Goal: Transaction & Acquisition: Download file/media

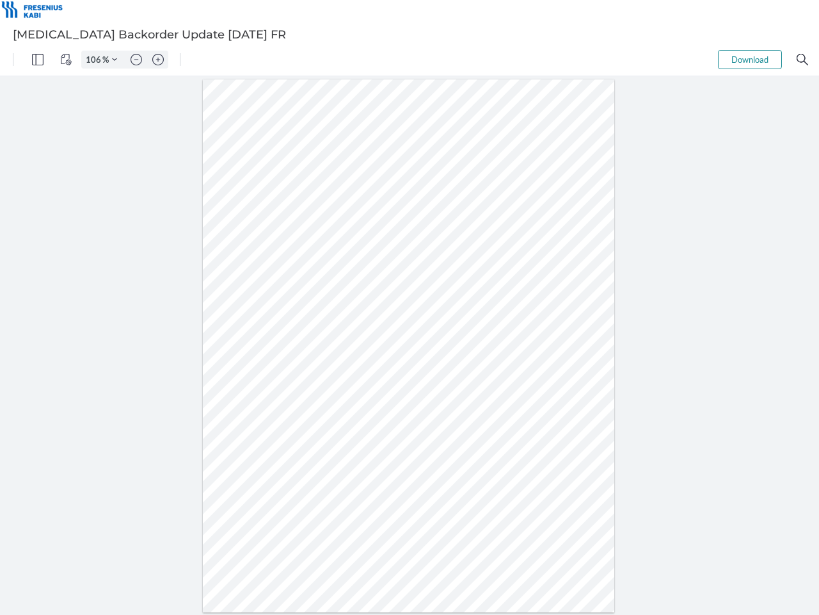
click at [38, 60] on img "Panel" at bounding box center [38, 60] width 12 height 12
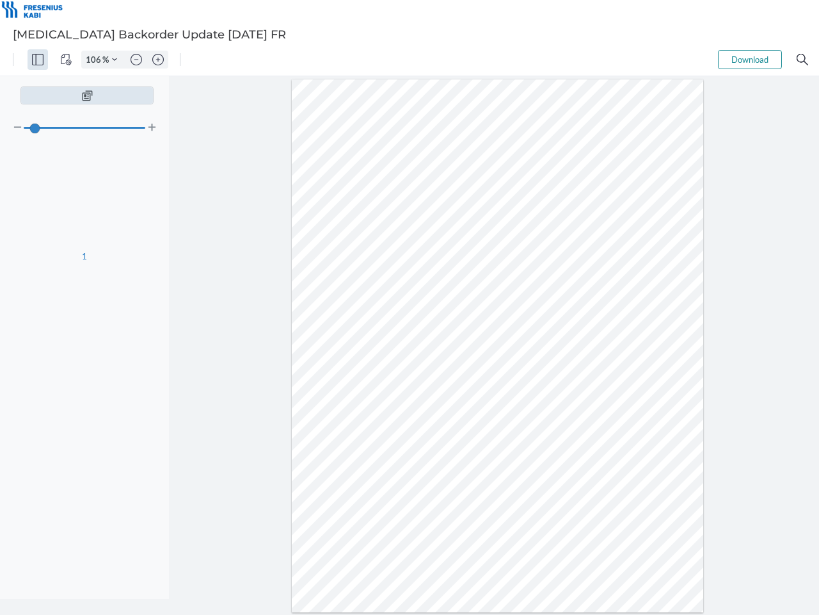
click at [66, 60] on img "View Controls" at bounding box center [66, 60] width 12 height 12
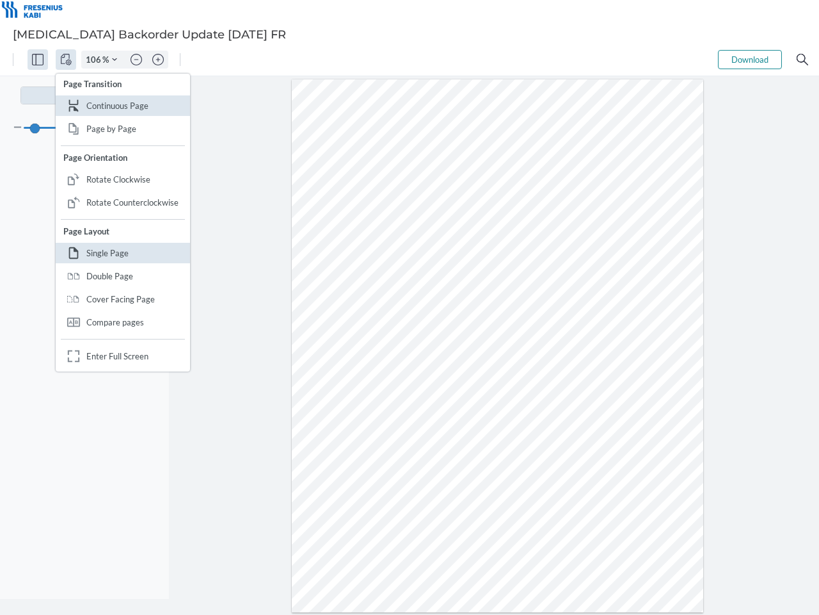
click at [95, 60] on input "106" at bounding box center [92, 60] width 20 height 12
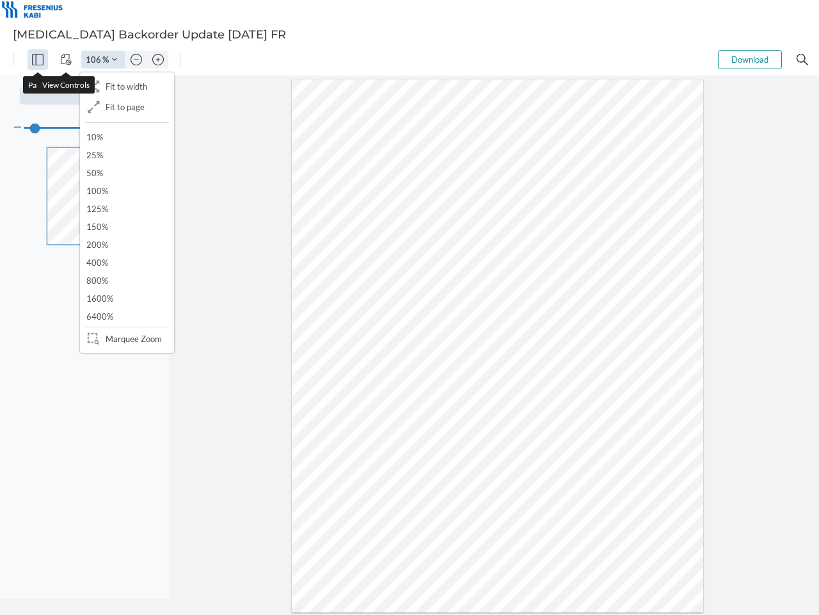
click at [115, 60] on img "Zoom Controls" at bounding box center [114, 59] width 5 height 5
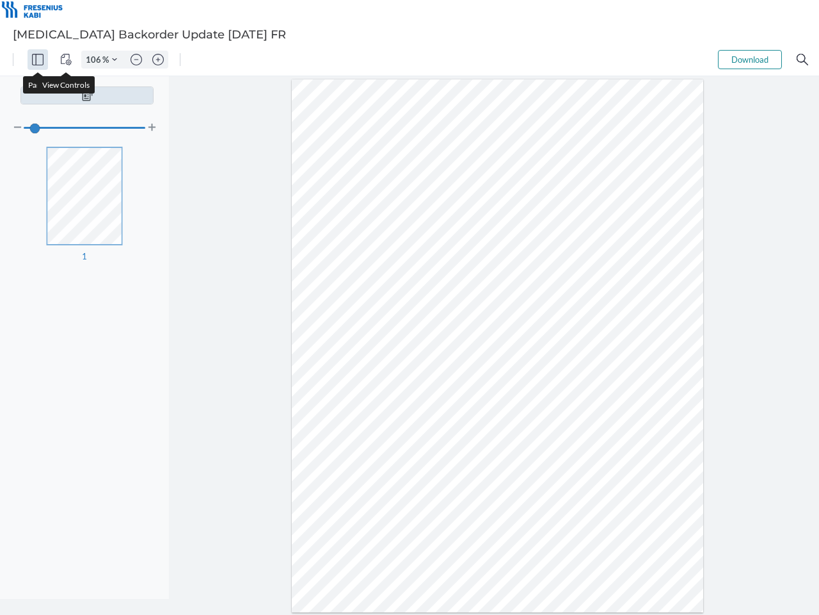
click at [136, 60] on img "Zoom out" at bounding box center [137, 60] width 12 height 12
click at [158, 60] on img "Zoom in" at bounding box center [158, 60] width 12 height 12
type input "106"
click at [750, 60] on button "Download" at bounding box center [750, 59] width 64 height 19
click at [803, 60] on img "Search" at bounding box center [803, 60] width 12 height 12
